Goal: Navigation & Orientation: Find specific page/section

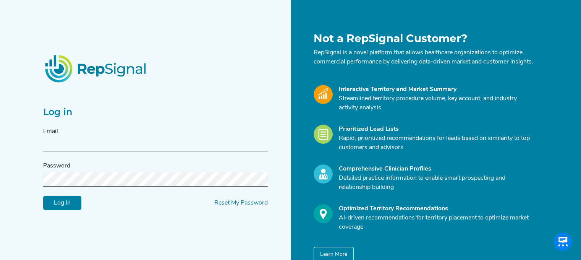
click at [79, 148] on input "text" at bounding box center [155, 145] width 225 height 14
type input "[PERSON_NAME][EMAIL_ADDRESS][PERSON_NAME][DOMAIN_NAME]"
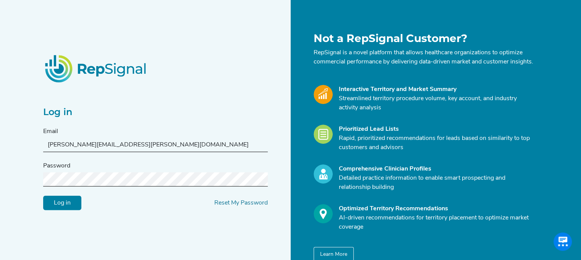
click at [43, 196] on input "Log in" at bounding box center [62, 203] width 38 height 15
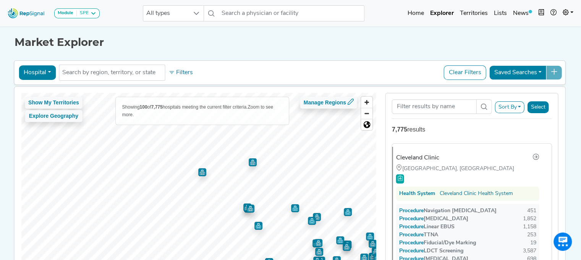
click at [291, 204] on img "Map marker" at bounding box center [295, 208] width 8 height 8
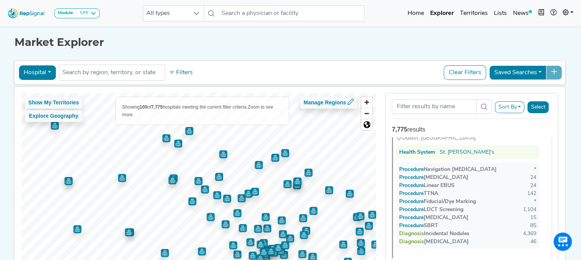
scroll to position [1221, 0]
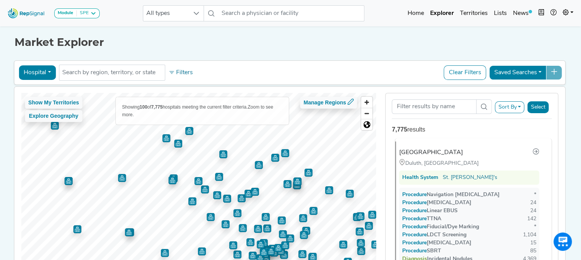
click at [487, 166] on div "Duluth, [GEOGRAPHIC_DATA]" at bounding box center [444, 163] width 91 height 8
